Goal: Navigation & Orientation: Go to known website

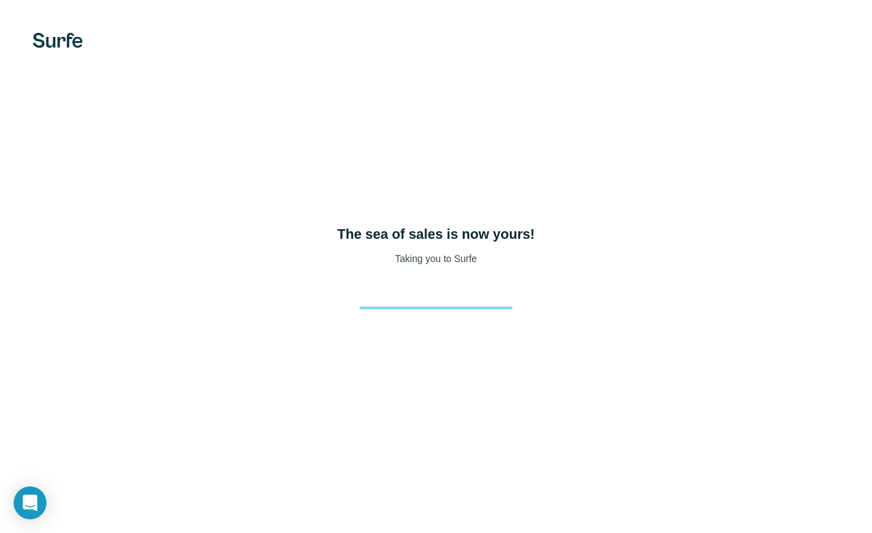
click at [702, 305] on div "The sea of sales is now yours! Taking you to Surfe" at bounding box center [436, 266] width 872 height 533
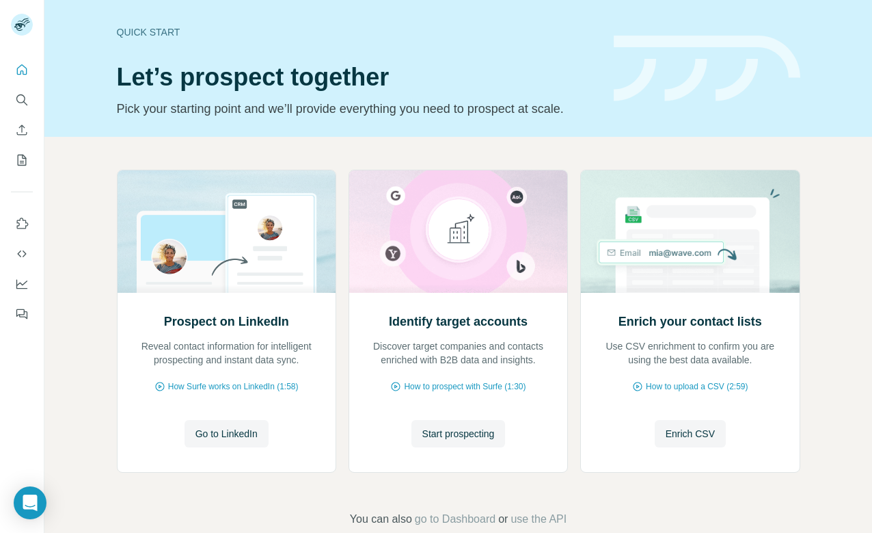
click at [230, 434] on span "Go to LinkedIn" at bounding box center [227, 434] width 62 height 14
